Goal: Information Seeking & Learning: Learn about a topic

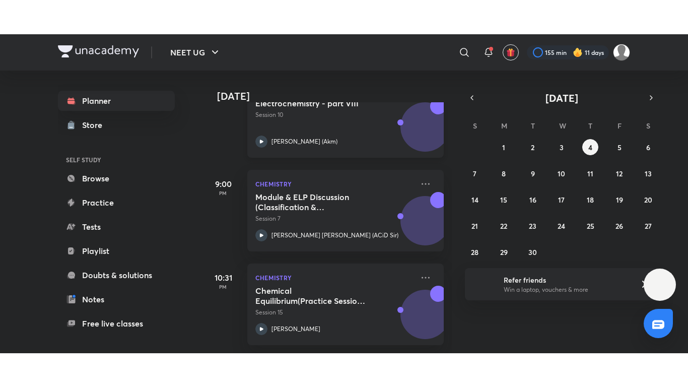
scroll to position [288, 0]
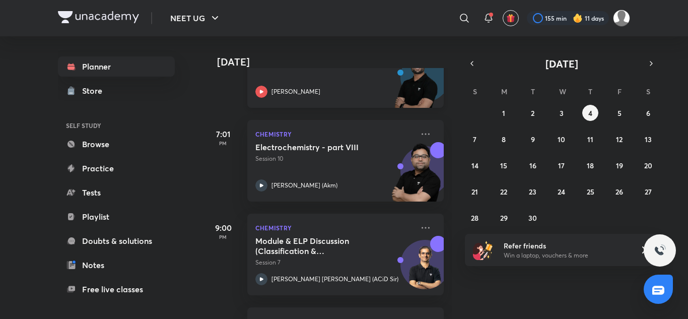
click at [363, 93] on div "[PERSON_NAME]" at bounding box center [334, 92] width 158 height 12
